Goal: Information Seeking & Learning: Find contact information

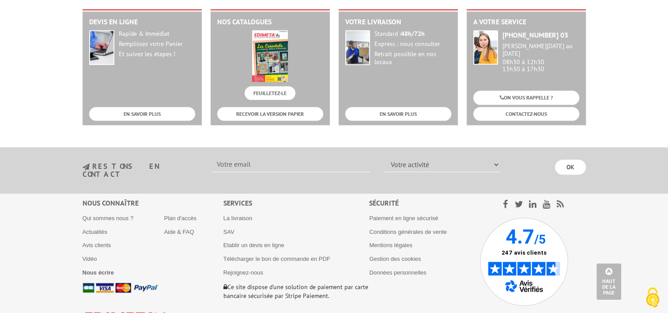
scroll to position [971, 0]
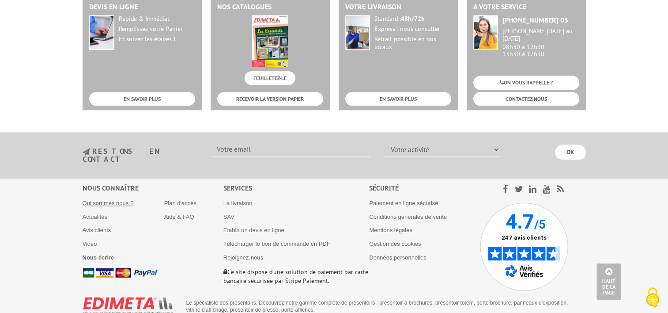
click at [109, 200] on link "Qui sommes nous ?" at bounding box center [108, 203] width 51 height 7
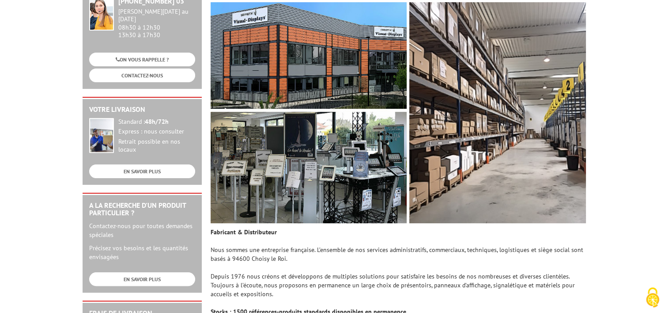
scroll to position [221, 0]
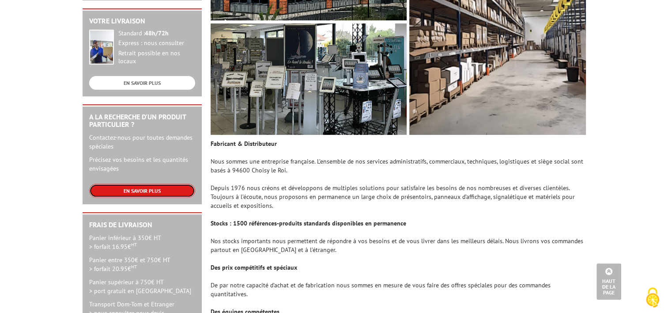
click at [134, 184] on link "EN SAVOIR PLUS" at bounding box center [142, 191] width 106 height 14
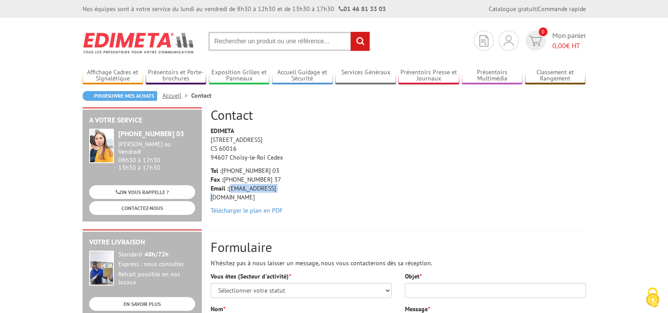
drag, startPoint x: 274, startPoint y: 187, endPoint x: 230, endPoint y: 189, distance: 43.8
click at [230, 189] on p "Tel : +33 (0)1 46 81 33 03 Fax : +33 (0)1 45 73 24 37 Email : info@edimeta.fr" at bounding box center [253, 183] width 84 height 35
click at [291, 41] on input "text" at bounding box center [289, 41] width 162 height 19
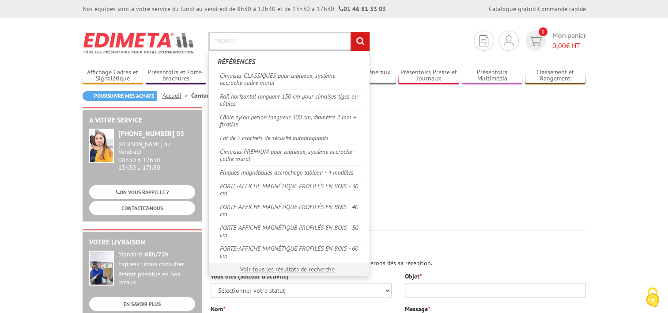
type input "250027"
click at [350, 32] on input "rechercher" at bounding box center [359, 41] width 19 height 19
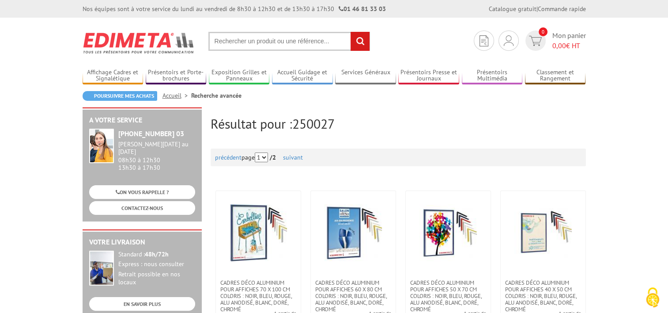
click at [215, 45] on input "text" at bounding box center [289, 41] width 162 height 19
paste input "Plaques magnétiques accrochage tableau"
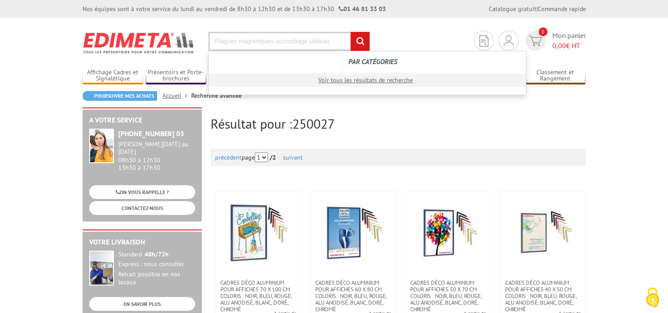
type input "Plaques magnétiques accrochage tableau"
click at [350, 32] on input "rechercher" at bounding box center [359, 41] width 19 height 19
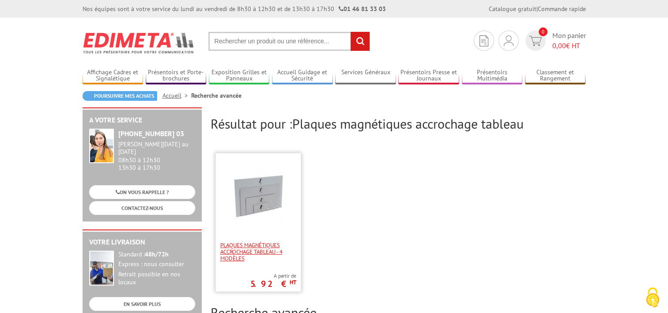
click at [274, 248] on span "Plaques magnétiques accrochage tableau - 4 modèles" at bounding box center [258, 251] width 76 height 20
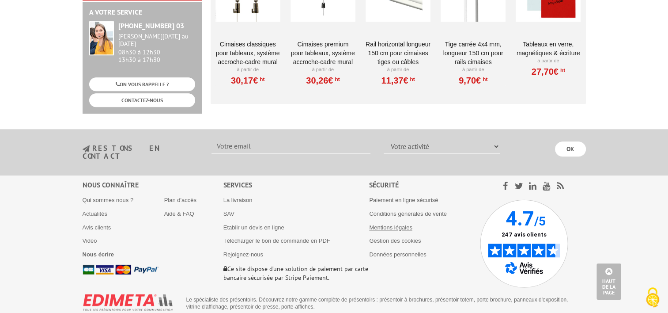
scroll to position [899, 0]
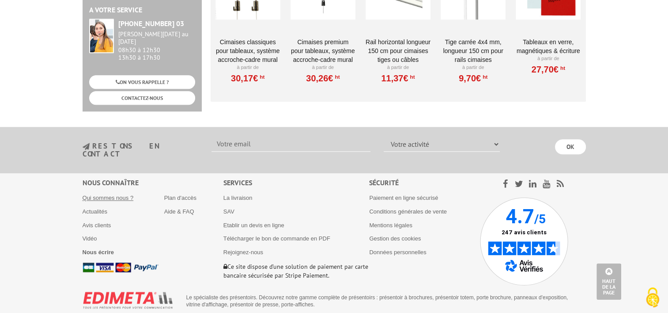
click at [117, 194] on link "Qui sommes nous ?" at bounding box center [108, 197] width 51 height 7
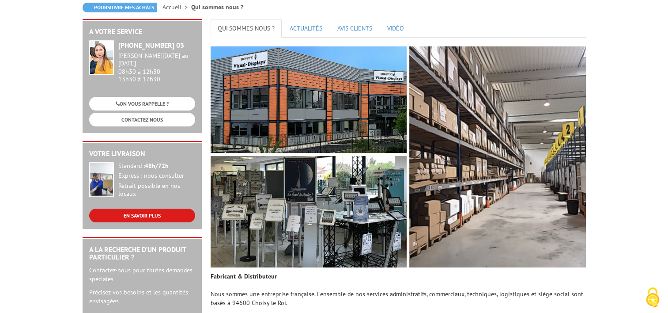
scroll to position [132, 0]
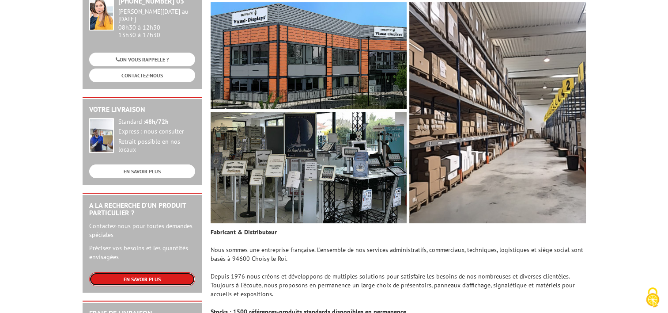
click at [151, 272] on link "EN SAVOIR PLUS" at bounding box center [142, 279] width 106 height 14
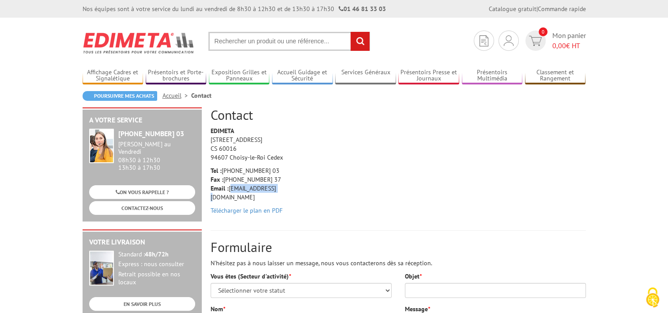
drag, startPoint x: 274, startPoint y: 187, endPoint x: 230, endPoint y: 189, distance: 43.8
click at [230, 189] on p "Tel : [PHONE_NUMBER] 03 Fax : [PHONE_NUMBER] 37 Email : [EMAIL_ADDRESS][DOMAIN_…" at bounding box center [253, 183] width 84 height 35
copy p "[EMAIL_ADDRESS][DOMAIN_NAME]"
